Goal: Task Accomplishment & Management: Complete application form

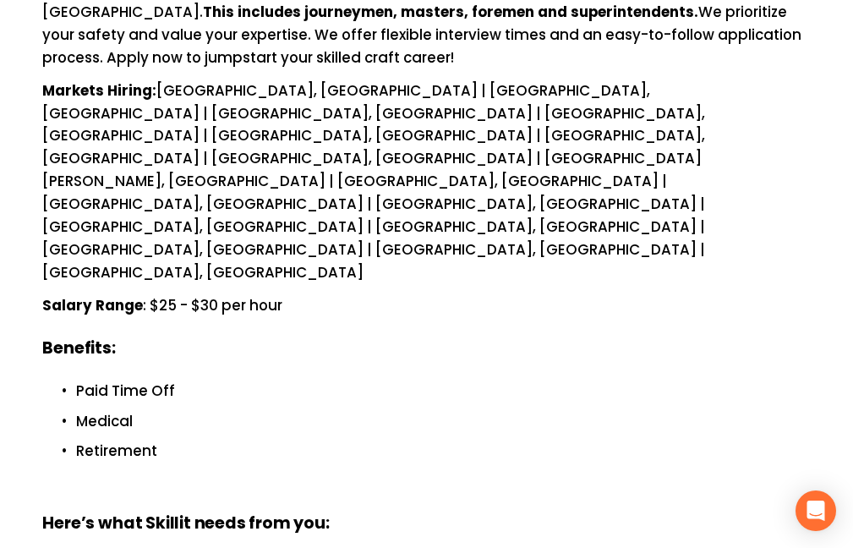
scroll to position [308, 0]
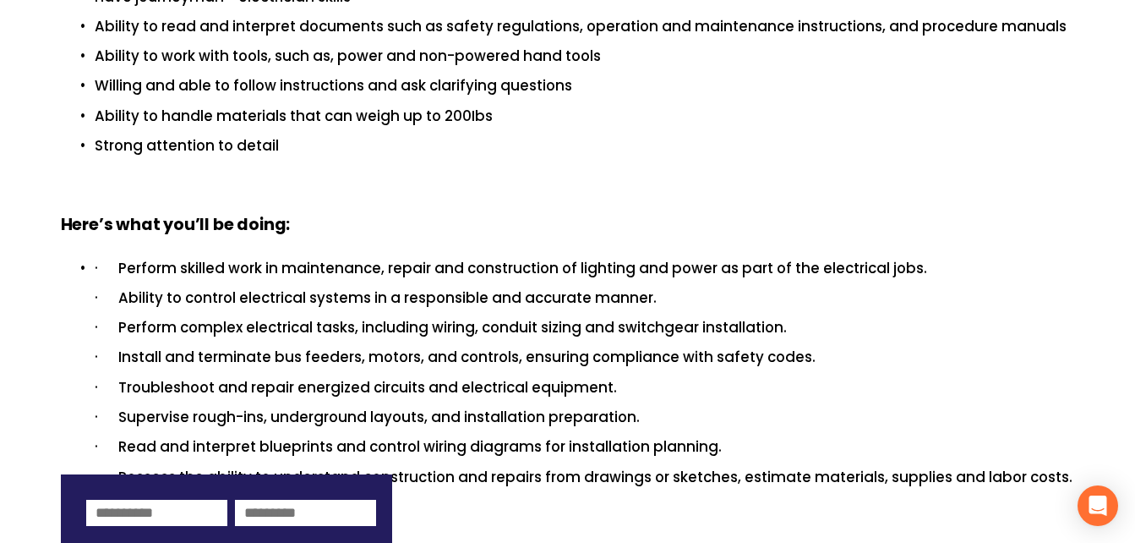
scroll to position [799, 0]
